Goal: Task Accomplishment & Management: Use online tool/utility

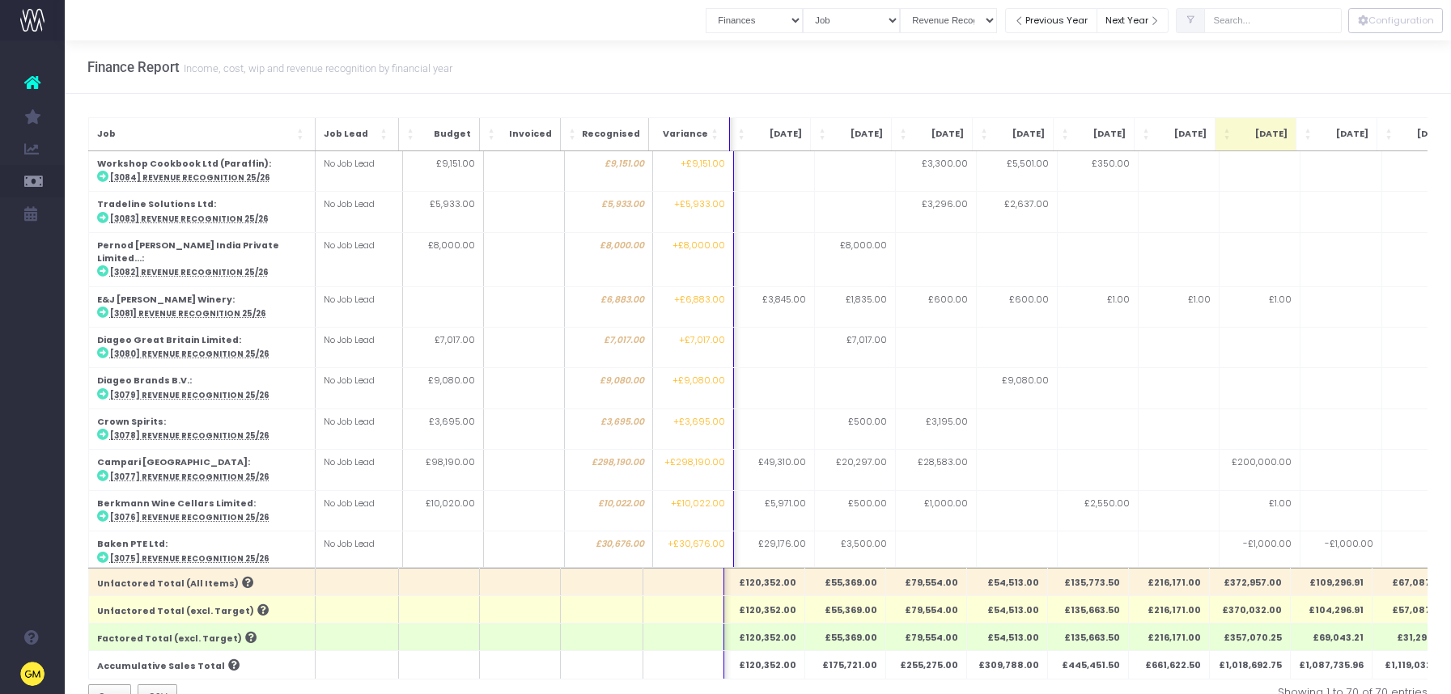
select select "finances"
select select "job"
select select "revrec"
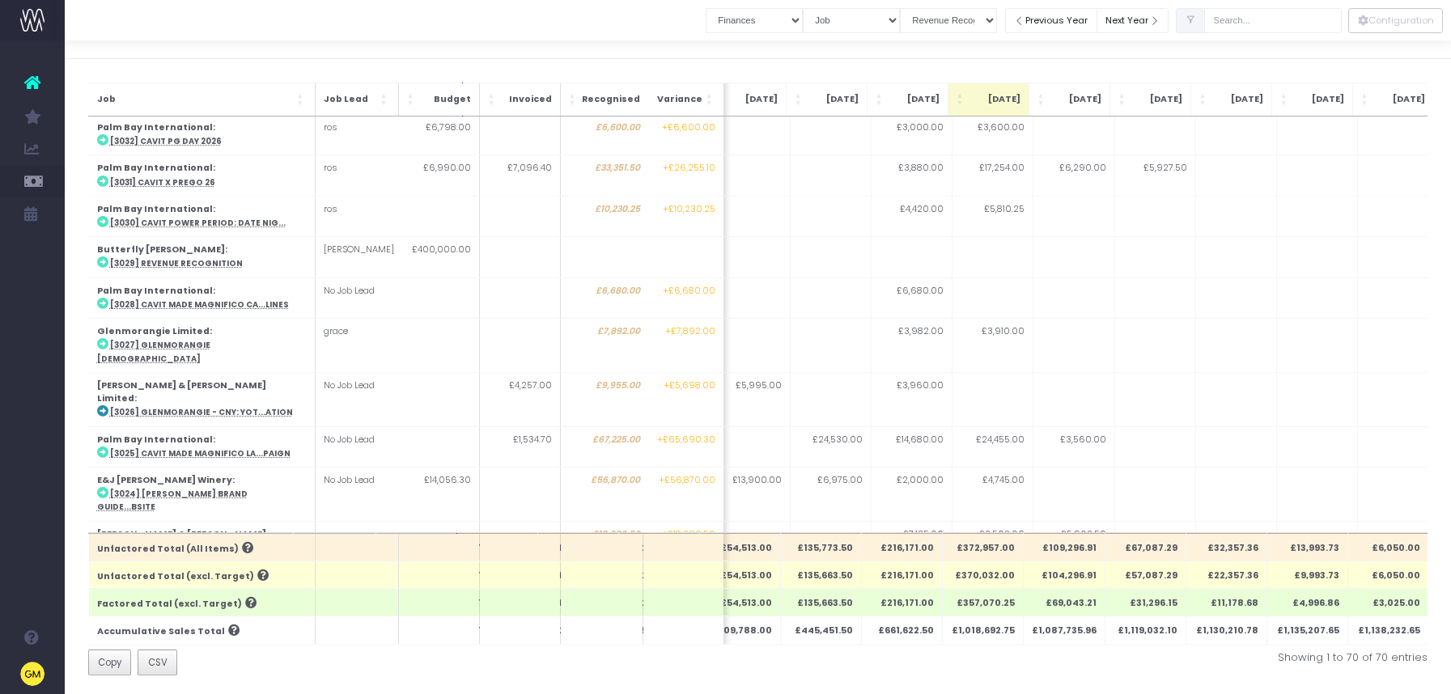
scroll to position [2076, 267]
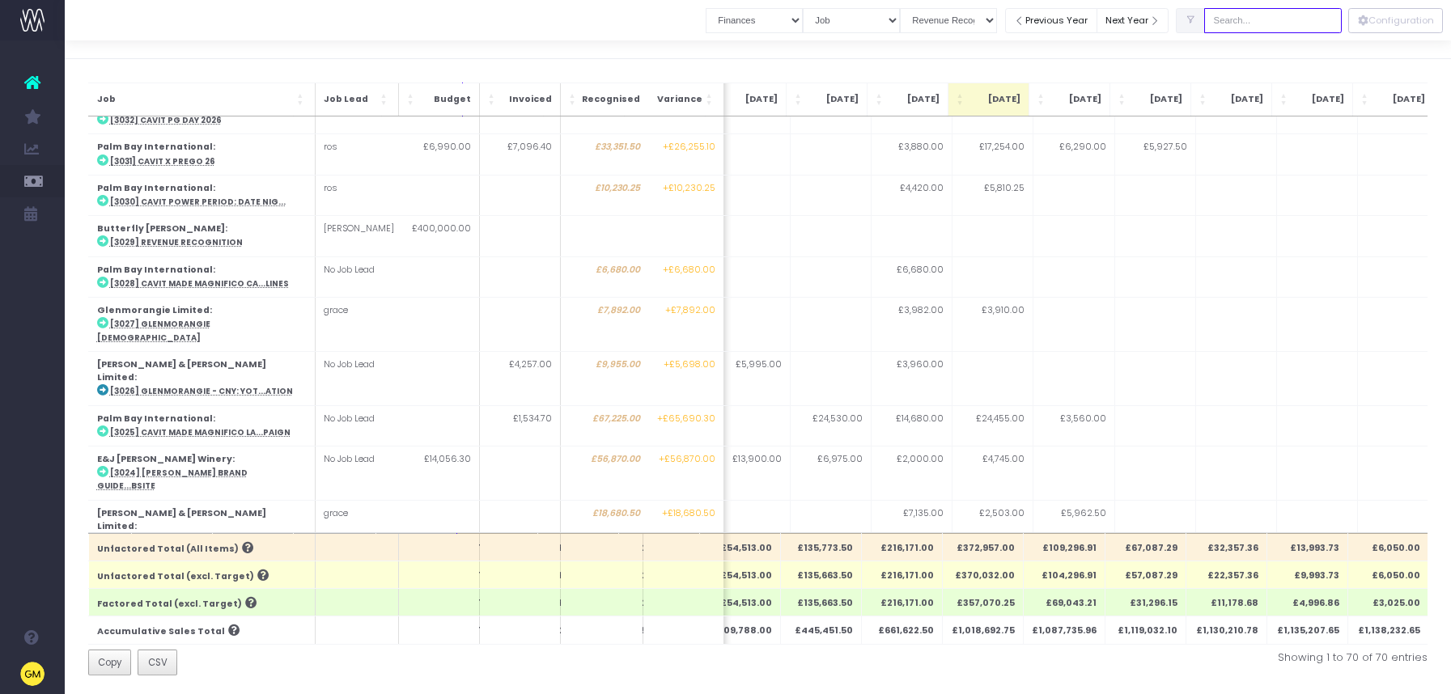
click at [1290, 28] on input "text" at bounding box center [1273, 20] width 138 height 25
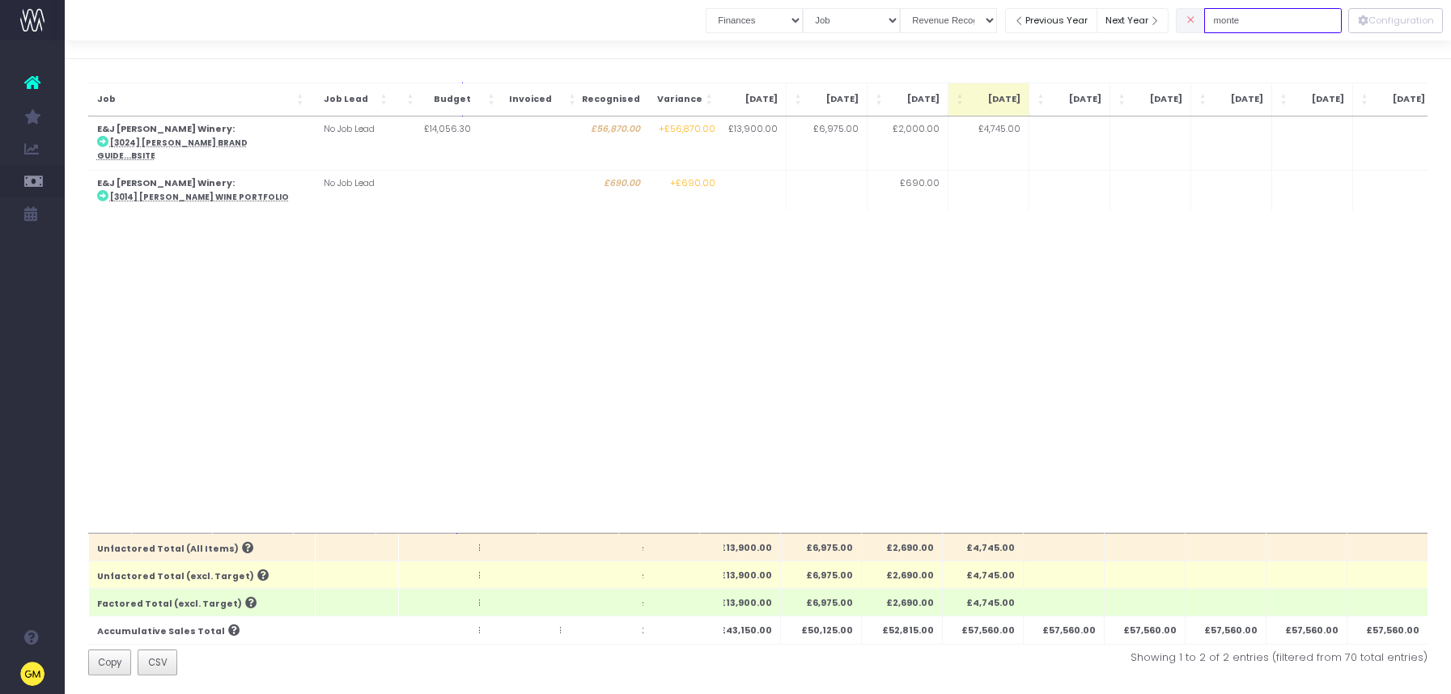
scroll to position [0, 0]
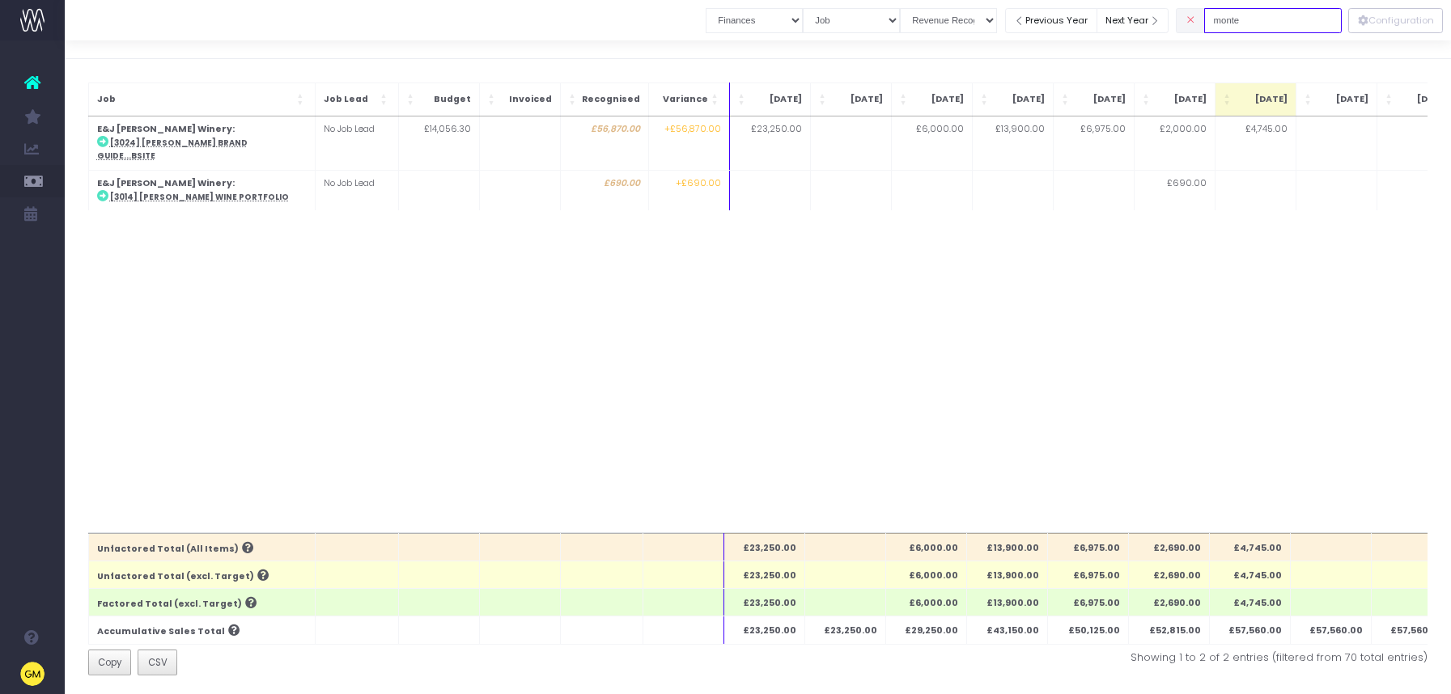
type input "[PERSON_NAME]"
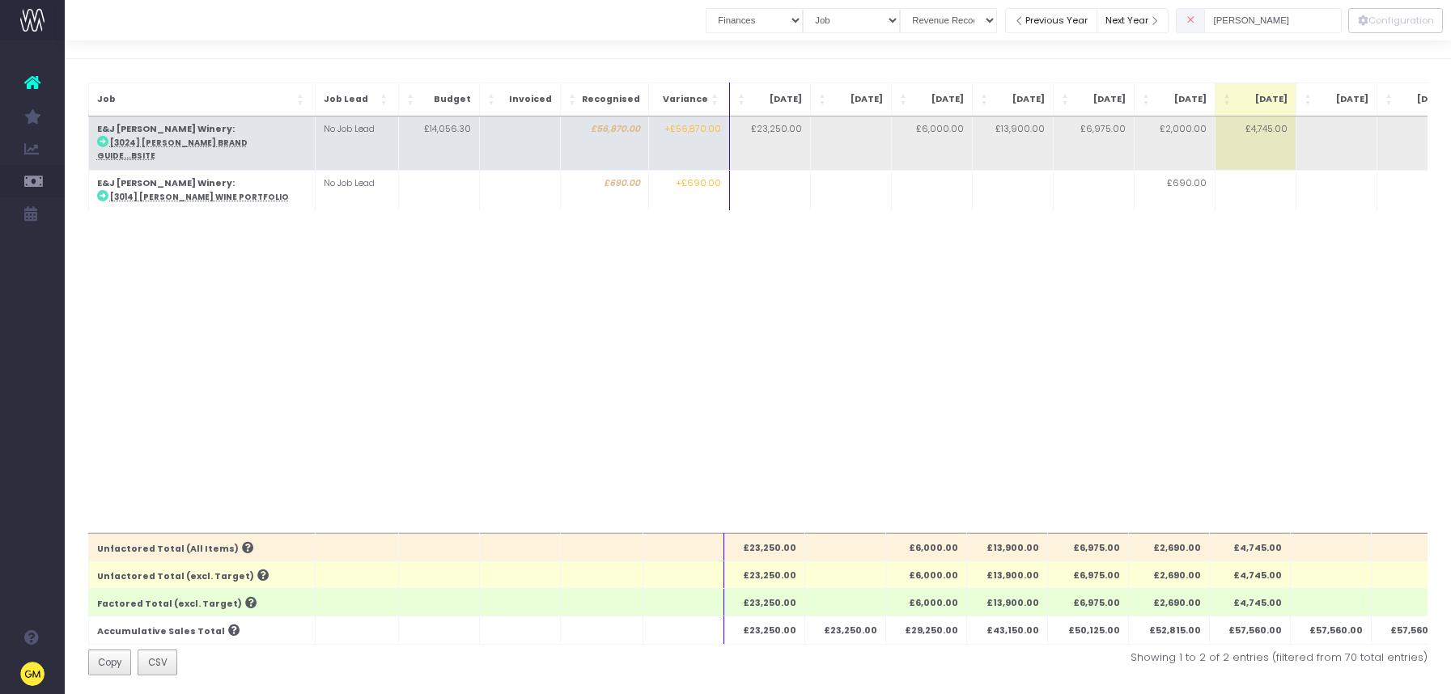
click at [238, 140] on abbr "[3024] [PERSON_NAME] Brand Guide...bsite" at bounding box center [172, 149] width 150 height 23
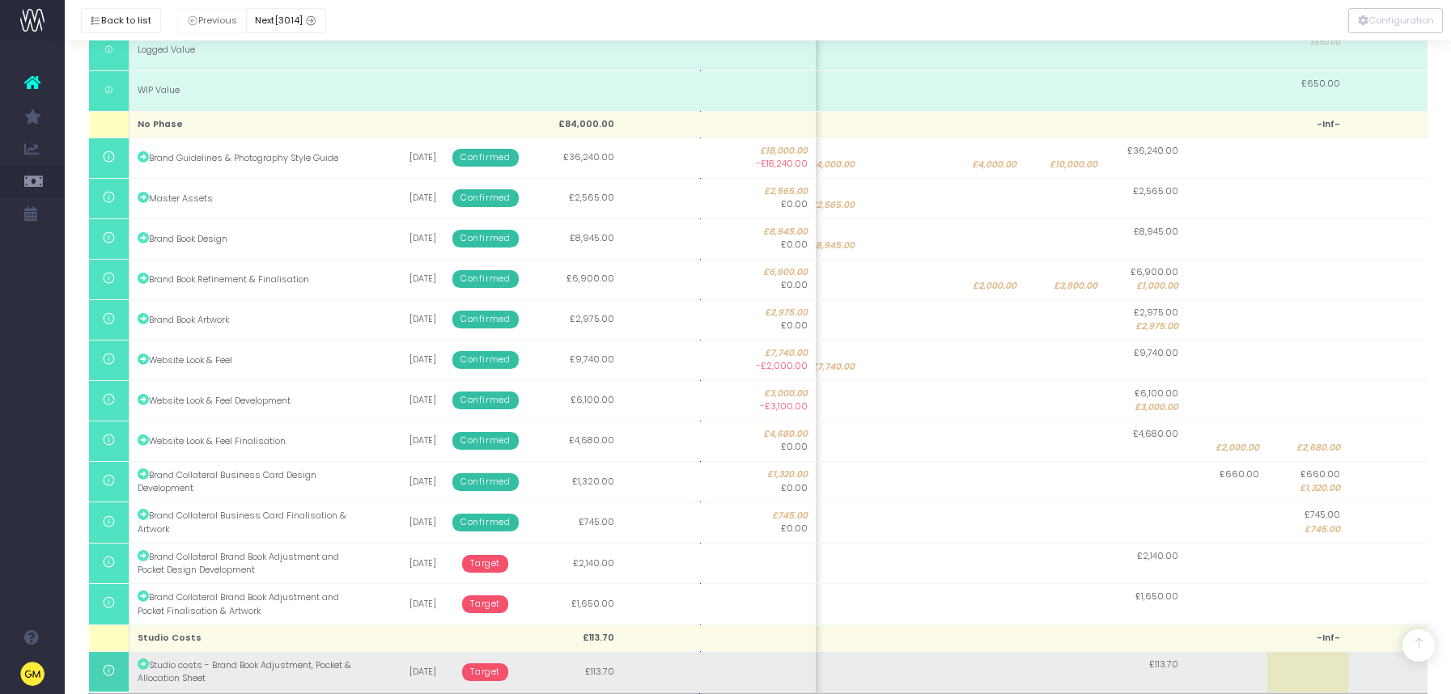
scroll to position [461, 0]
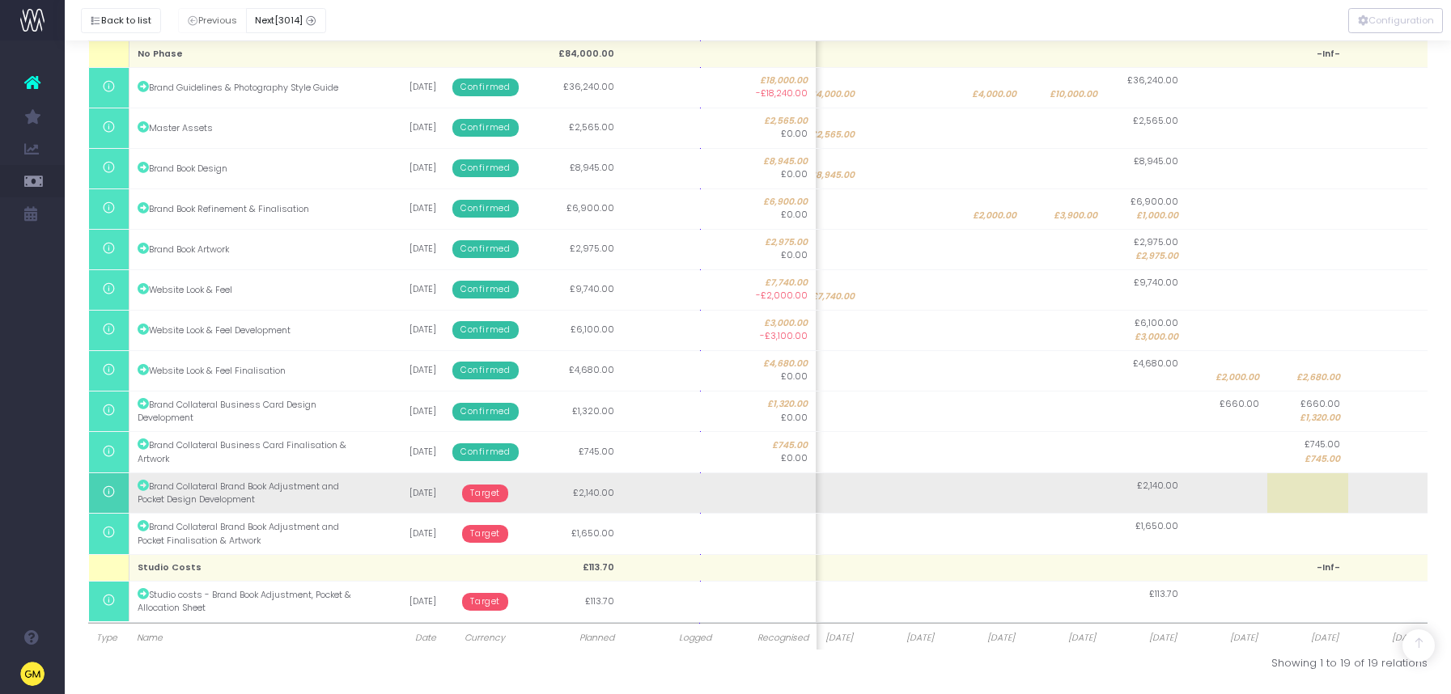
click at [1414, 495] on td at bounding box center [1388, 493] width 81 height 40
type input "2140"
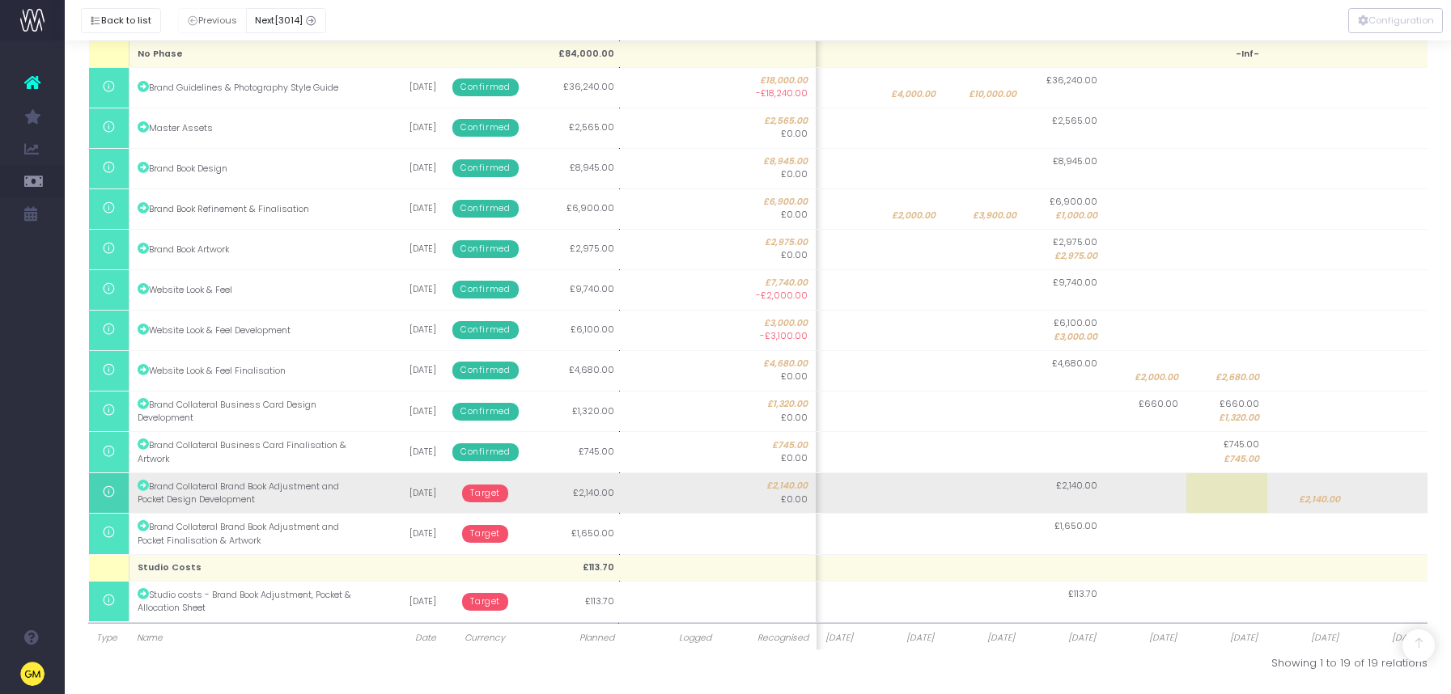
click at [1388, 496] on td at bounding box center [1388, 493] width 81 height 40
type input "2140"
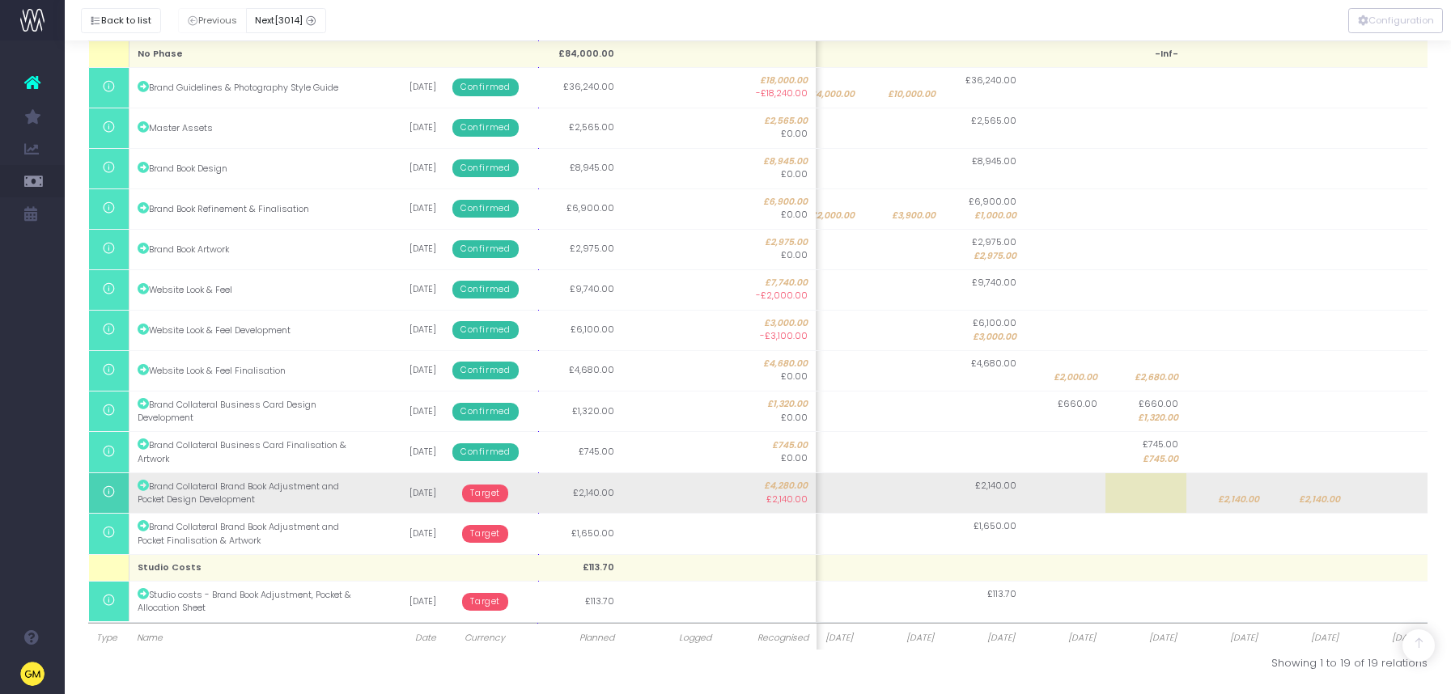
click at [1234, 495] on span "£2,140.00" at bounding box center [1238, 500] width 41 height 13
type input "2140"
click at [0, 0] on input "2140" at bounding box center [0, 0] width 0 height 0
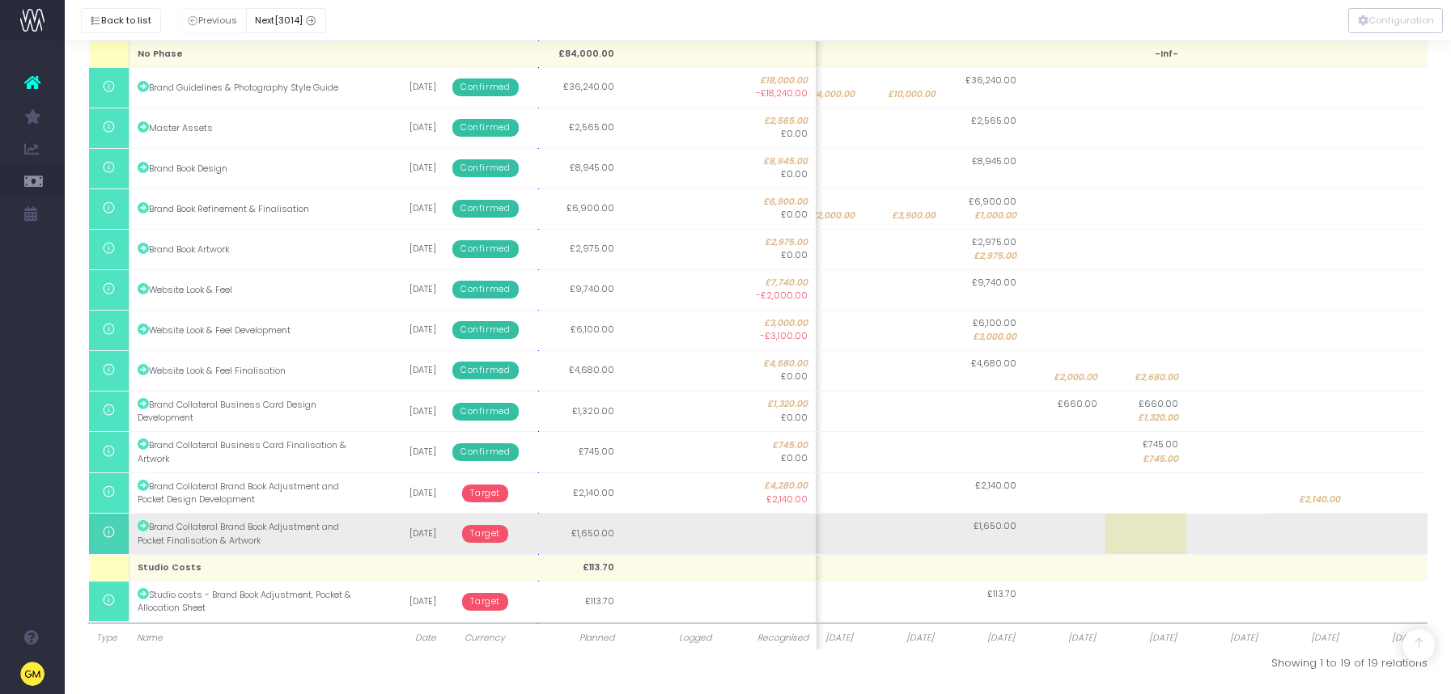
click at [1322, 540] on td at bounding box center [1307, 534] width 81 height 40
type input "1650"
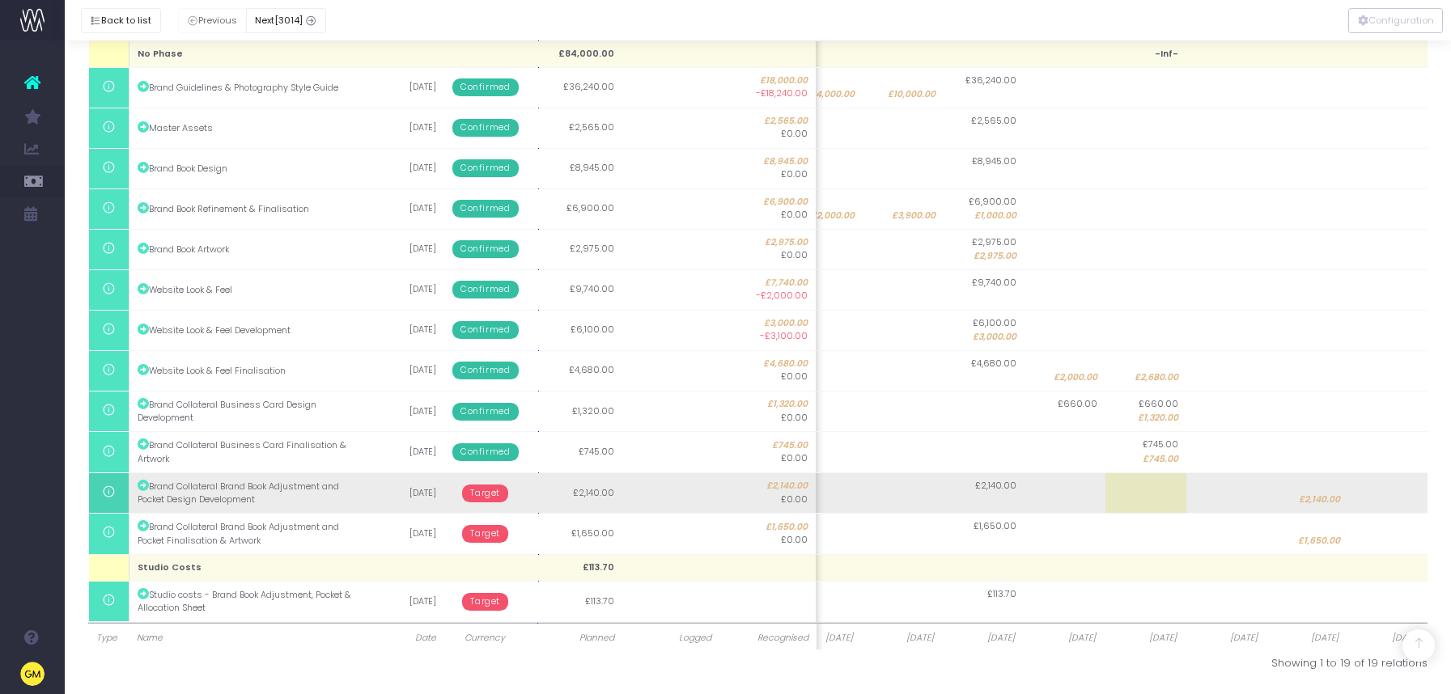
click at [472, 495] on span "Target" at bounding box center [485, 494] width 46 height 18
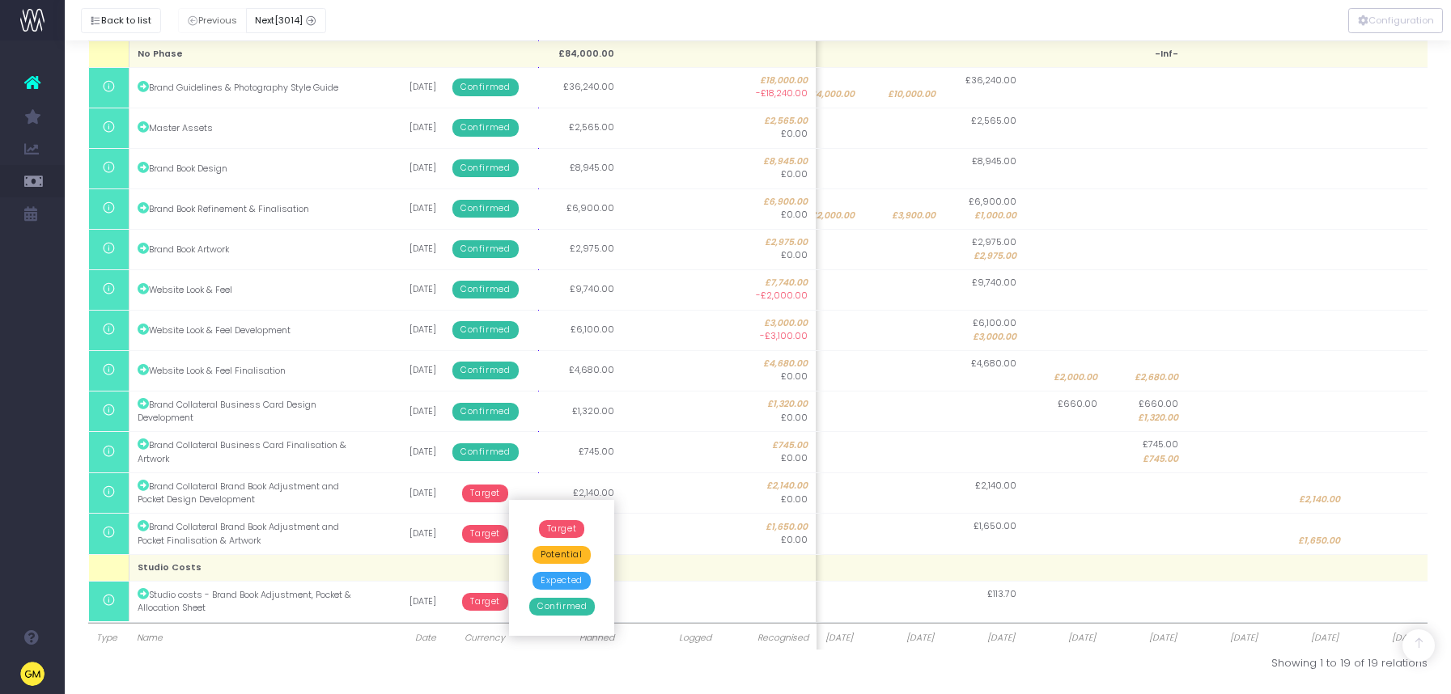
click at [570, 611] on span "Confirmed" at bounding box center [562, 607] width 66 height 18
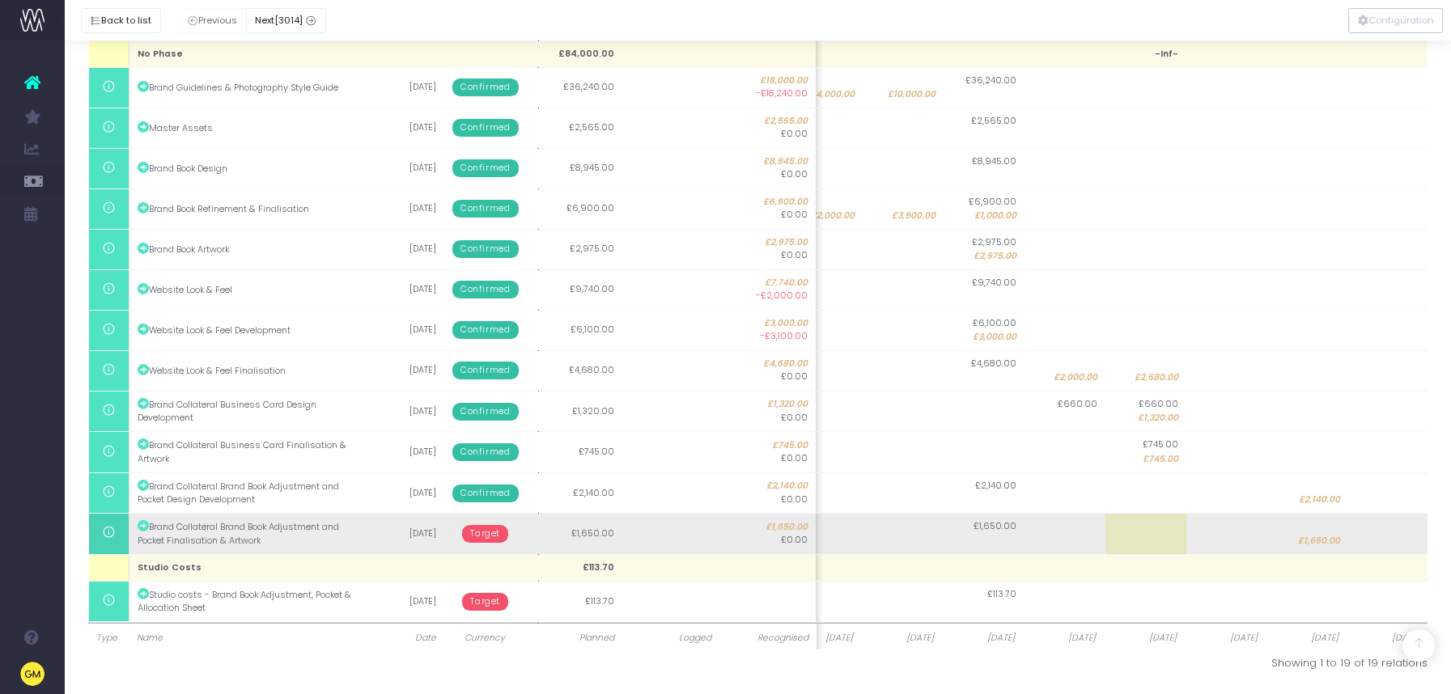
click at [1393, 537] on td at bounding box center [1388, 534] width 81 height 40
type input "650"
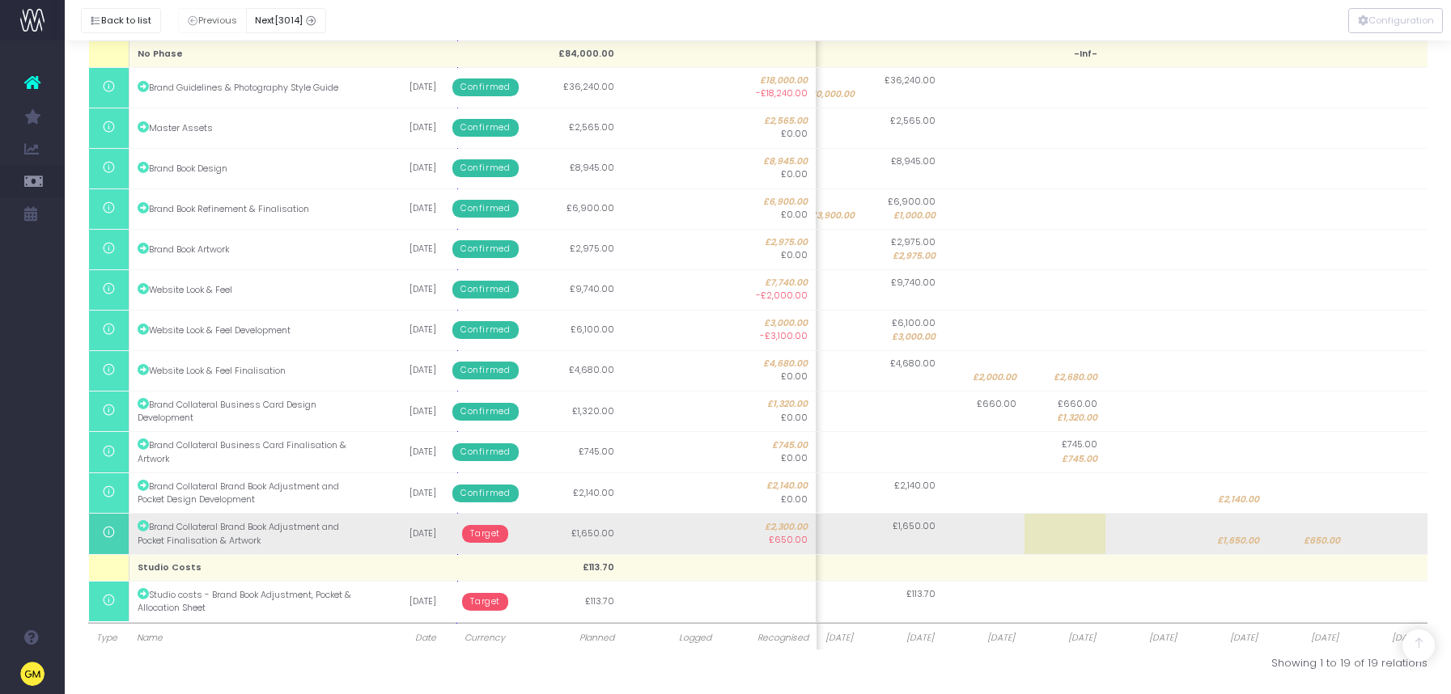
click at [1235, 543] on span "£1,650.00" at bounding box center [1238, 541] width 42 height 13
click at [1235, 543] on input "1650" at bounding box center [1224, 534] width 81 height 40
type input "1000"
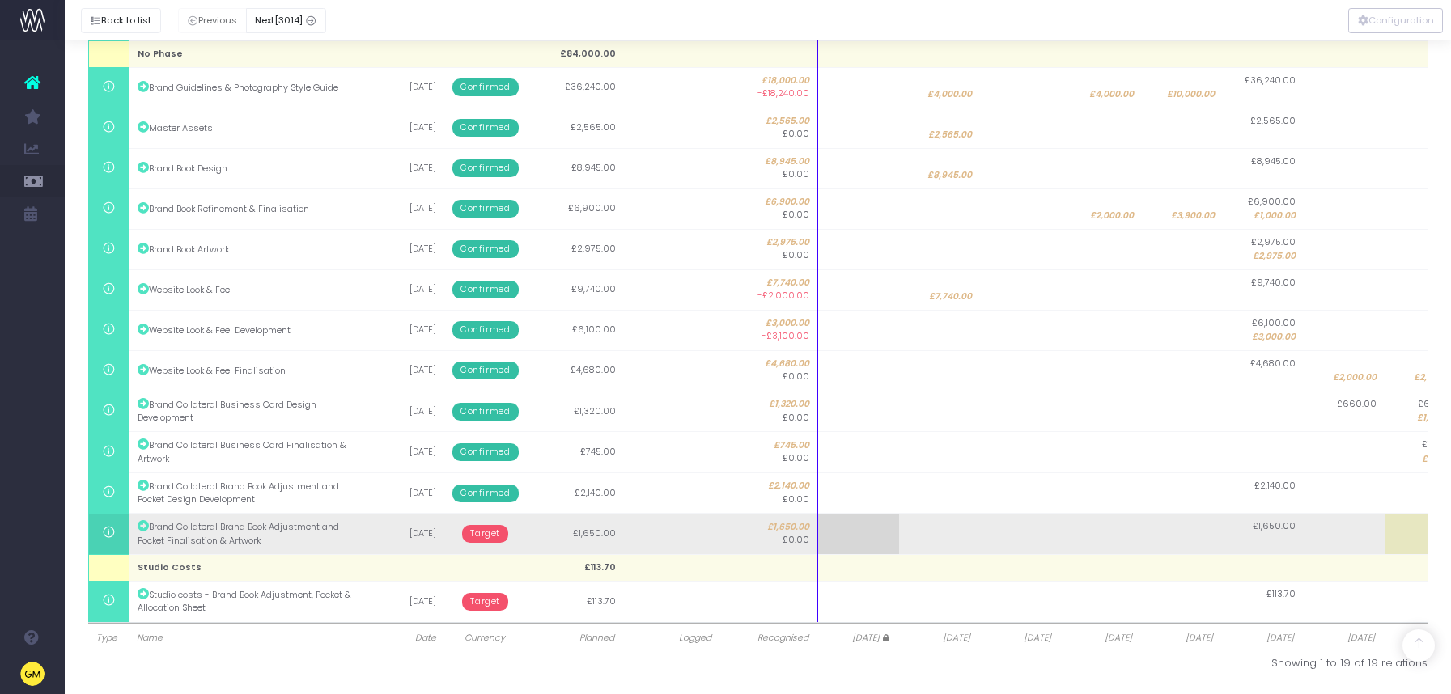
click at [479, 534] on span "Target" at bounding box center [485, 534] width 46 height 18
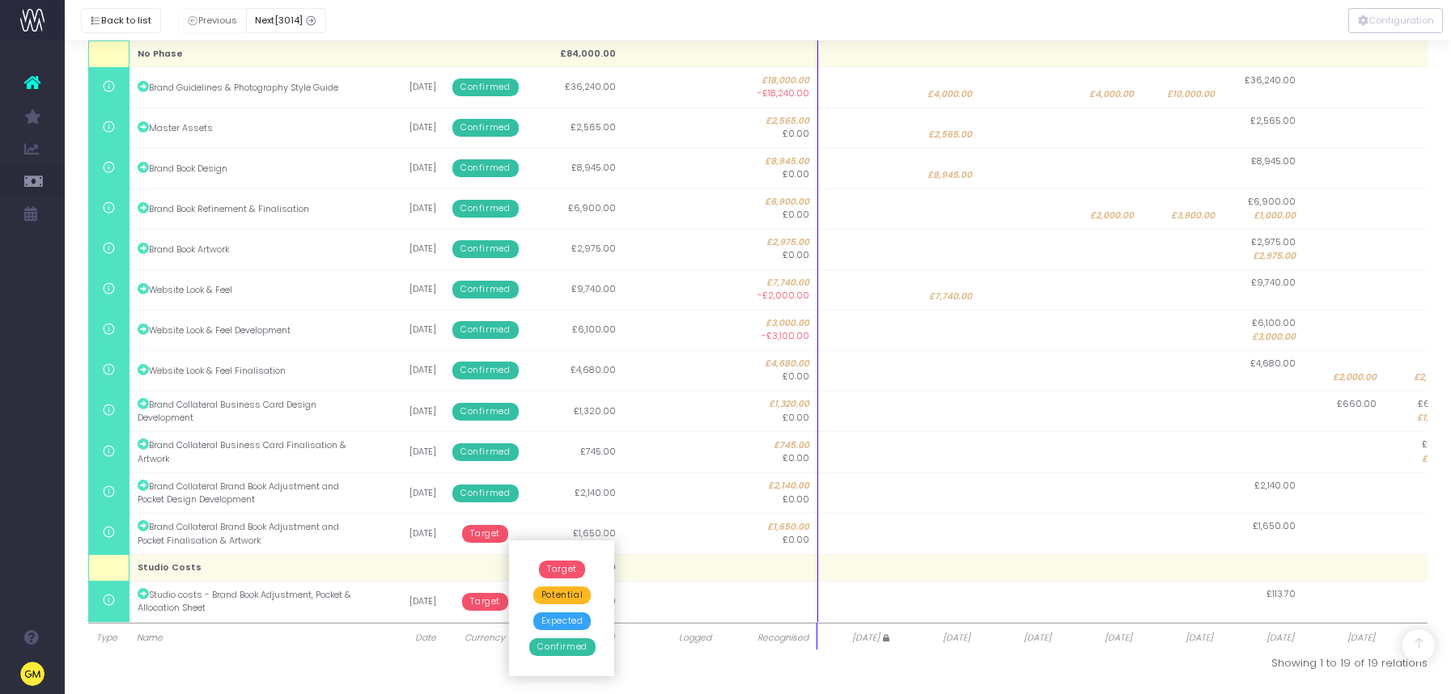
click at [570, 623] on span "Expected" at bounding box center [562, 621] width 58 height 18
